Goal: Task Accomplishment & Management: Complete application form

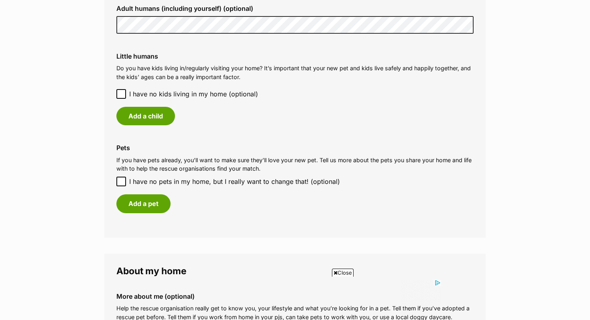
scroll to position [649, 0]
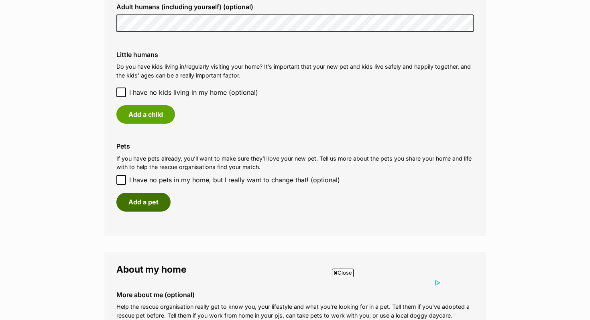
click at [152, 206] on button "Add a pet" at bounding box center [143, 202] width 54 height 18
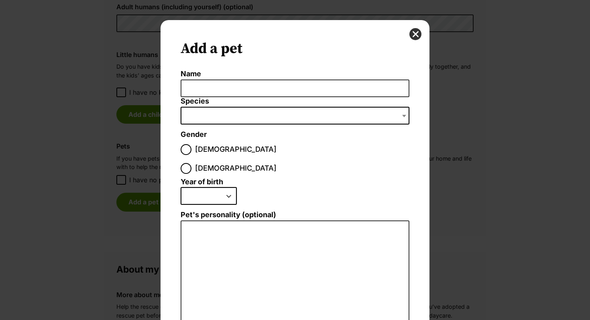
scroll to position [0, 0]
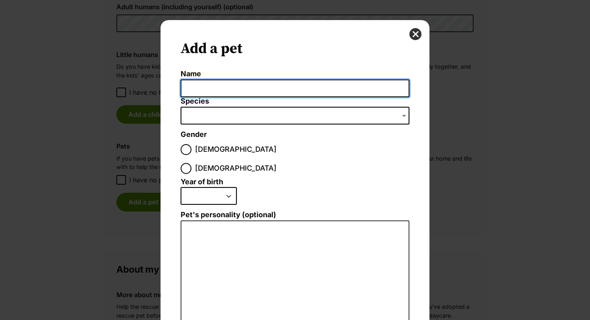
click at [202, 93] on input "Name" at bounding box center [295, 89] width 229 height 18
type input "S"
type input "[PERSON_NAME]"
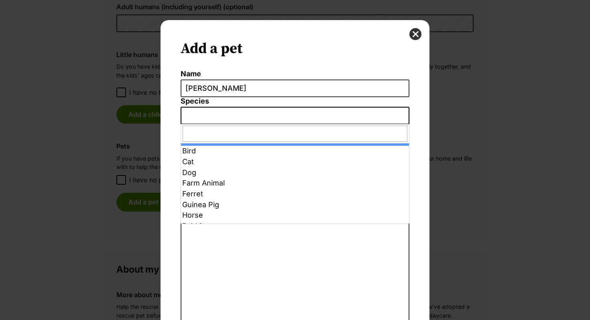
click at [281, 114] on span "Dialog Window - Close (Press escape to close)" at bounding box center [295, 116] width 229 height 18
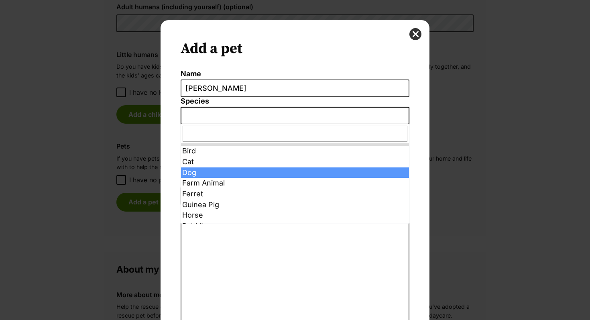
select select "1"
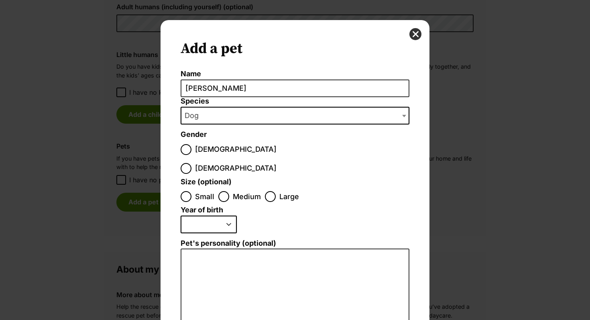
click at [228, 163] on label "[DEMOGRAPHIC_DATA]" at bounding box center [229, 168] width 96 height 11
click at [192, 163] on input "[DEMOGRAPHIC_DATA]" at bounding box center [186, 168] width 11 height 11
radio input "true"
click at [276, 191] on label "Large" at bounding box center [282, 196] width 34 height 11
click at [276, 191] on input "Large" at bounding box center [270, 196] width 11 height 11
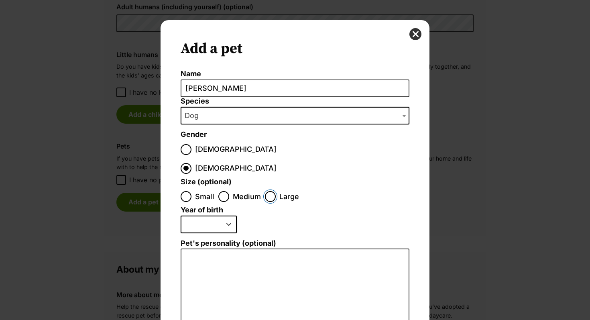
radio input "true"
click at [223, 216] on select "2025 2024 2023 2022 2021 2020 2019 2018 2017 2016 2015 2014 2013 2012 2011 2010…" at bounding box center [209, 225] width 56 height 18
select select "2014"
click at [181, 216] on select "2025 2024 2023 2022 2021 2020 2019 2018 2017 2016 2015 2014 2013 2012 2011 2010…" at bounding box center [209, 225] width 56 height 18
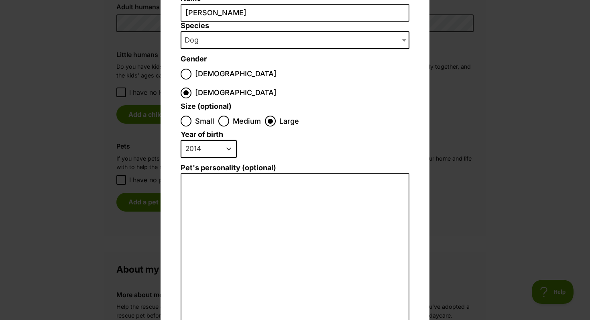
scroll to position [78, 0]
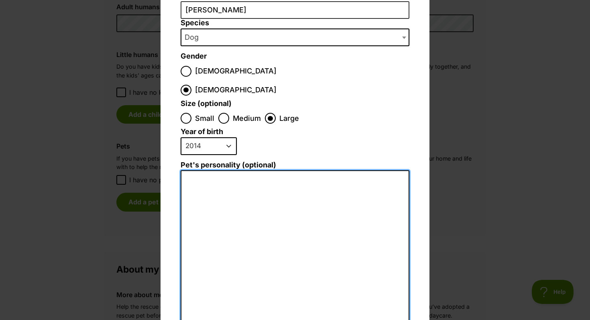
click at [219, 172] on textarea "Pet's personality (optional)" at bounding box center [295, 258] width 229 height 176
type textarea "V"
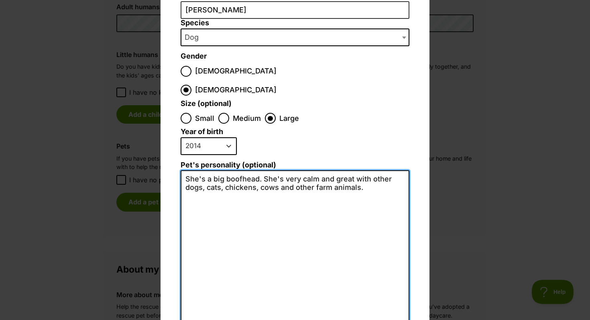
scroll to position [138, 0]
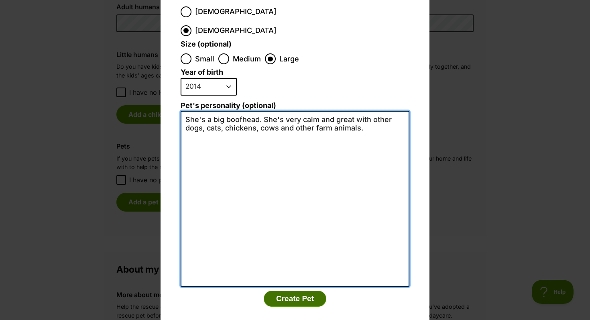
type textarea "She's a big boofhead. She's very calm and great with other dogs, cats, chickens…"
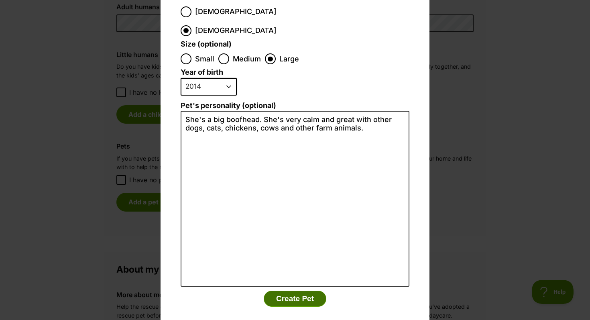
click at [282, 291] on button "Create Pet" at bounding box center [295, 299] width 63 height 16
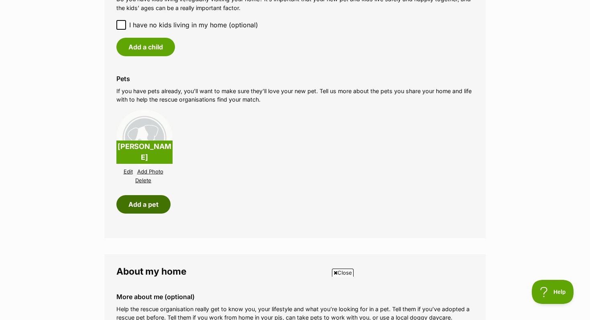
scroll to position [725, 0]
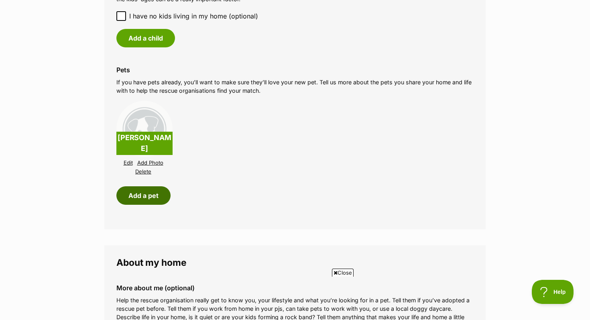
click at [145, 195] on button "Add a pet" at bounding box center [143, 195] width 54 height 18
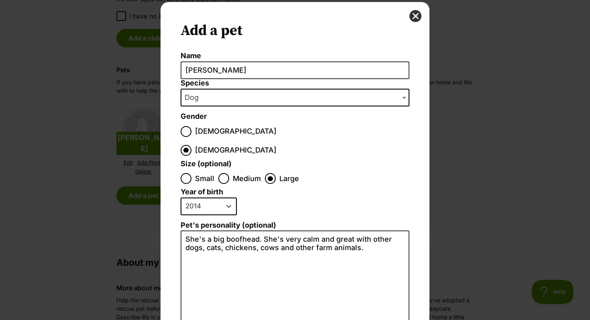
scroll to position [0, 0]
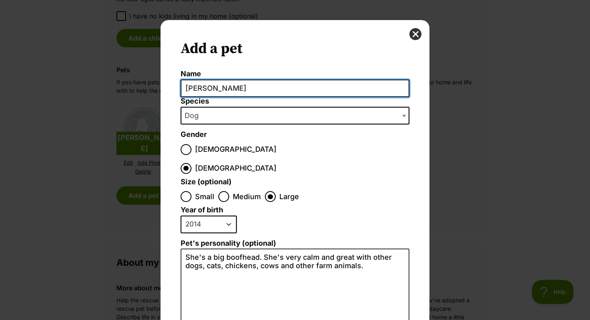
click at [375, 92] on input "[PERSON_NAME]" at bounding box center [295, 89] width 229 height 18
type input "S"
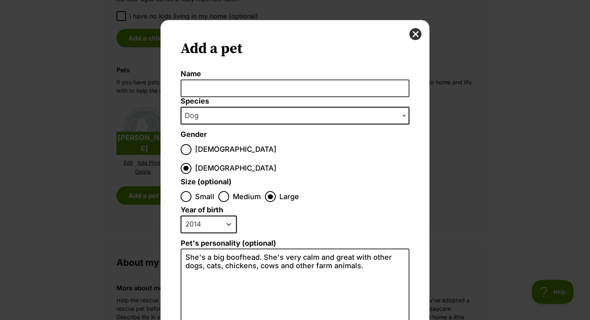
click at [409, 35] on div "Add a pet Name Species Bird Cat Dog Farm Animal Ferret Guinea Pig Horse Rabbit …" at bounding box center [295, 248] width 269 height 457
click at [416, 33] on button "close" at bounding box center [416, 34] width 12 height 12
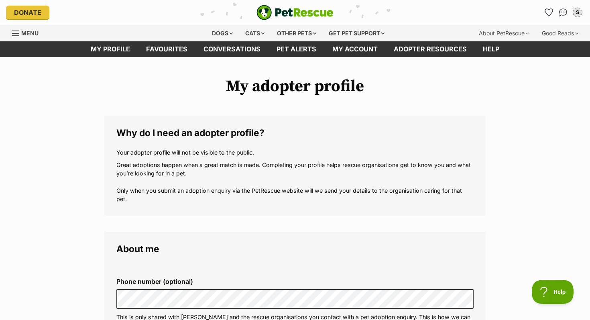
scroll to position [725, 0]
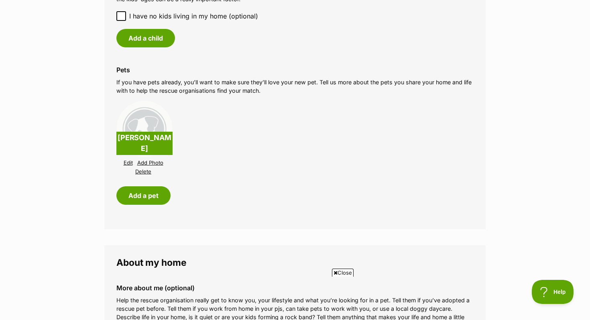
click at [135, 149] on p "[PERSON_NAME]" at bounding box center [144, 143] width 56 height 23
click at [149, 141] on img at bounding box center [144, 129] width 56 height 56
click at [130, 163] on link "Edit" at bounding box center [128, 163] width 9 height 6
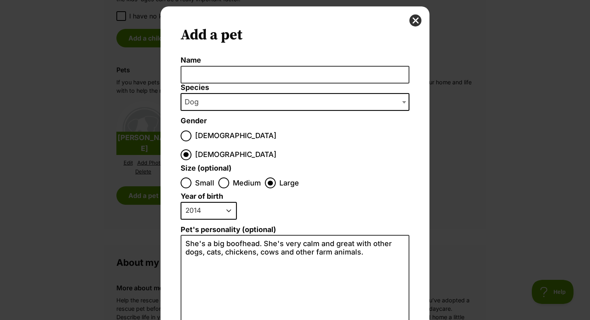
scroll to position [0, 0]
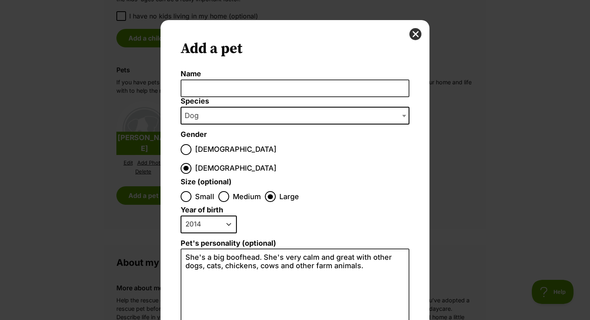
click at [210, 119] on span "Dog" at bounding box center [295, 116] width 229 height 18
click at [416, 36] on button "close" at bounding box center [416, 34] width 12 height 12
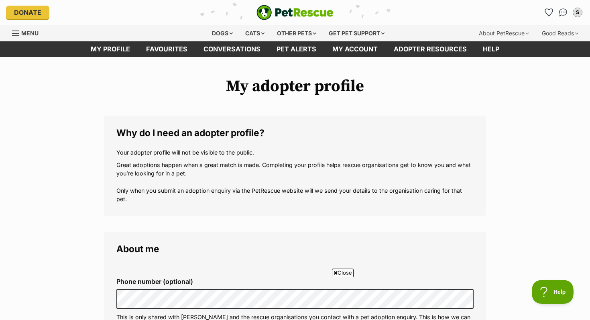
scroll to position [725, 0]
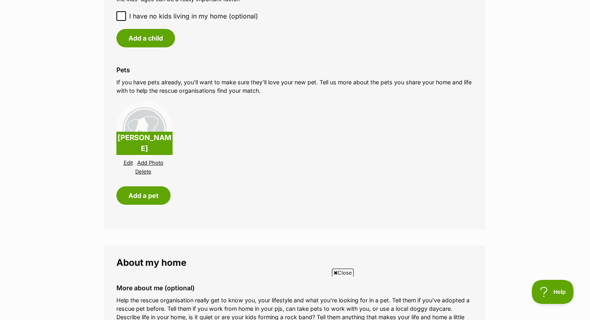
click at [136, 151] on p "[PERSON_NAME]" at bounding box center [144, 143] width 56 height 23
drag, startPoint x: 163, startPoint y: 178, endPoint x: 131, endPoint y: 146, distance: 45.7
click at [131, 146] on li "[PERSON_NAME] Edit Add Photo Delete" at bounding box center [294, 138] width 357 height 79
click at [161, 174] on div "[PERSON_NAME] Edit Add Photo Delete" at bounding box center [144, 138] width 56 height 75
click at [144, 174] on link "Delete" at bounding box center [143, 172] width 16 height 6
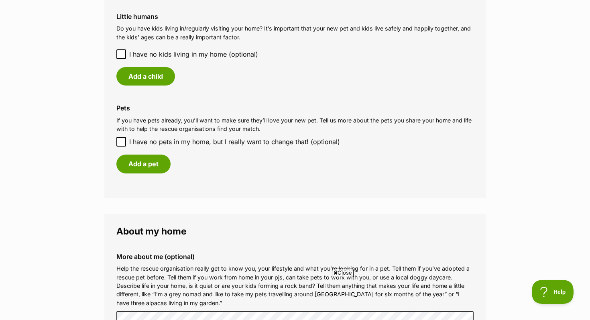
scroll to position [0, 0]
